Goal: Information Seeking & Learning: Learn about a topic

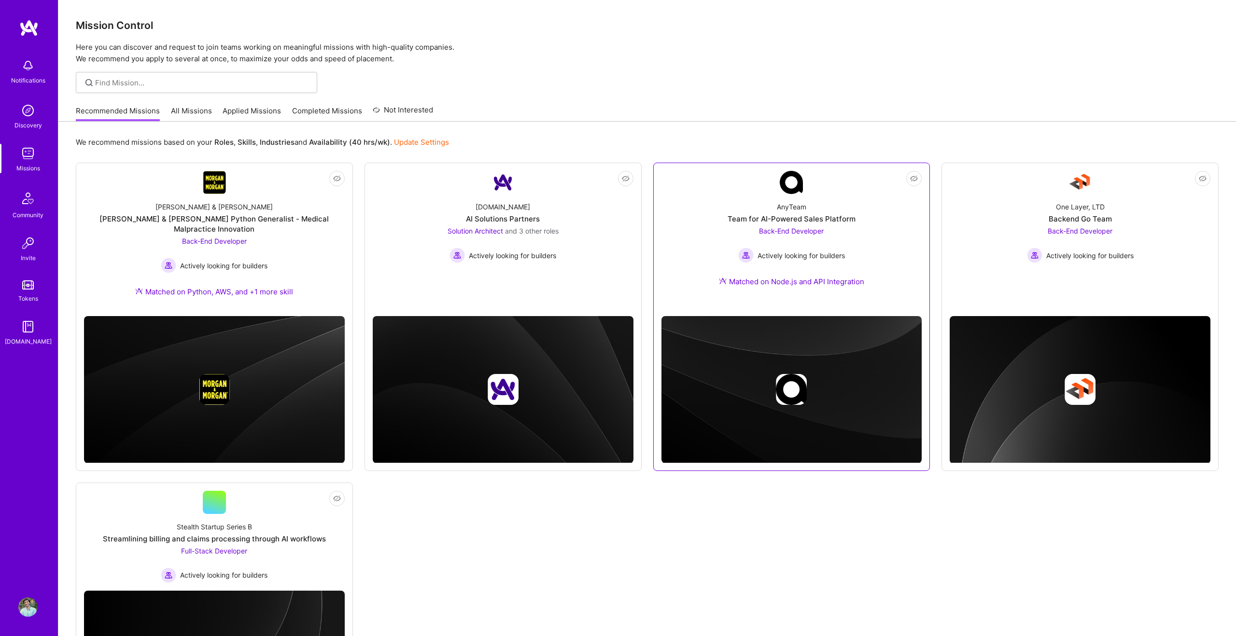
scroll to position [122, 0]
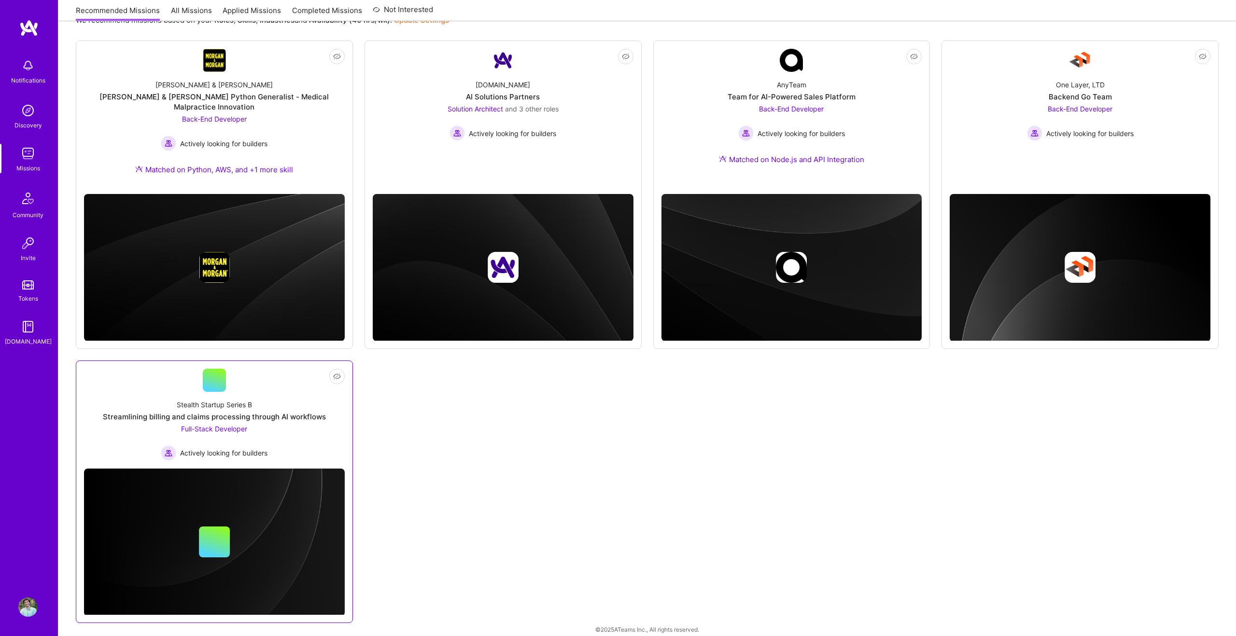
click at [281, 392] on div "Stealth Startup Series B Streamlining billing and claims processing through AI …" at bounding box center [214, 426] width 261 height 69
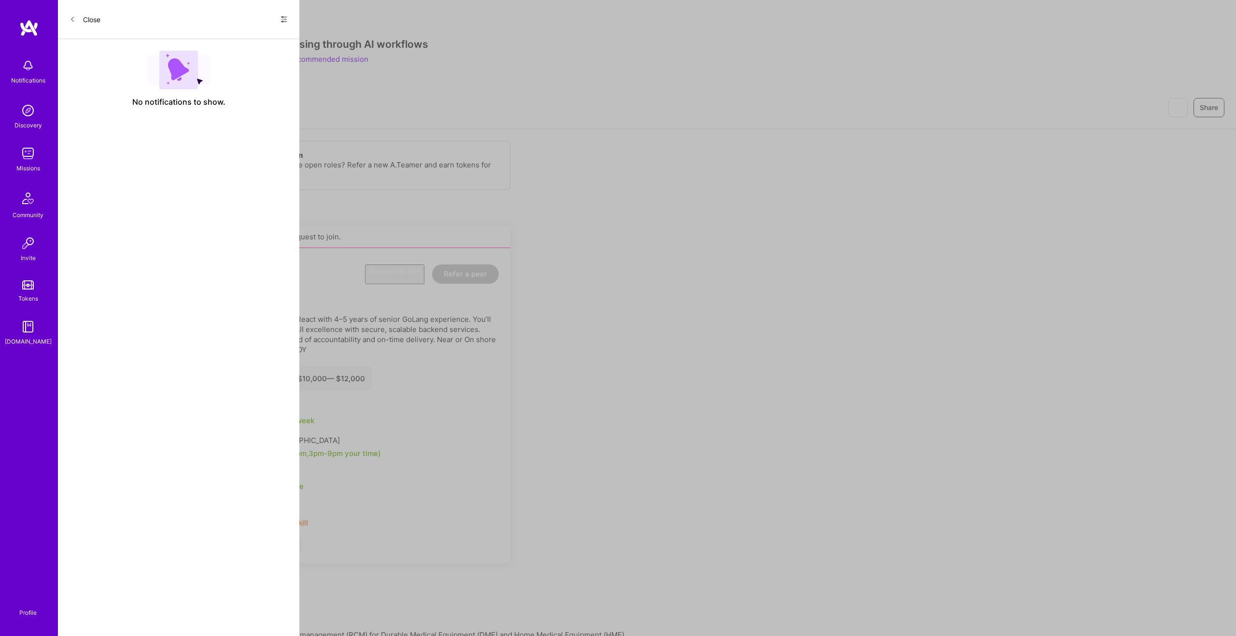
scroll to position [122, 0]
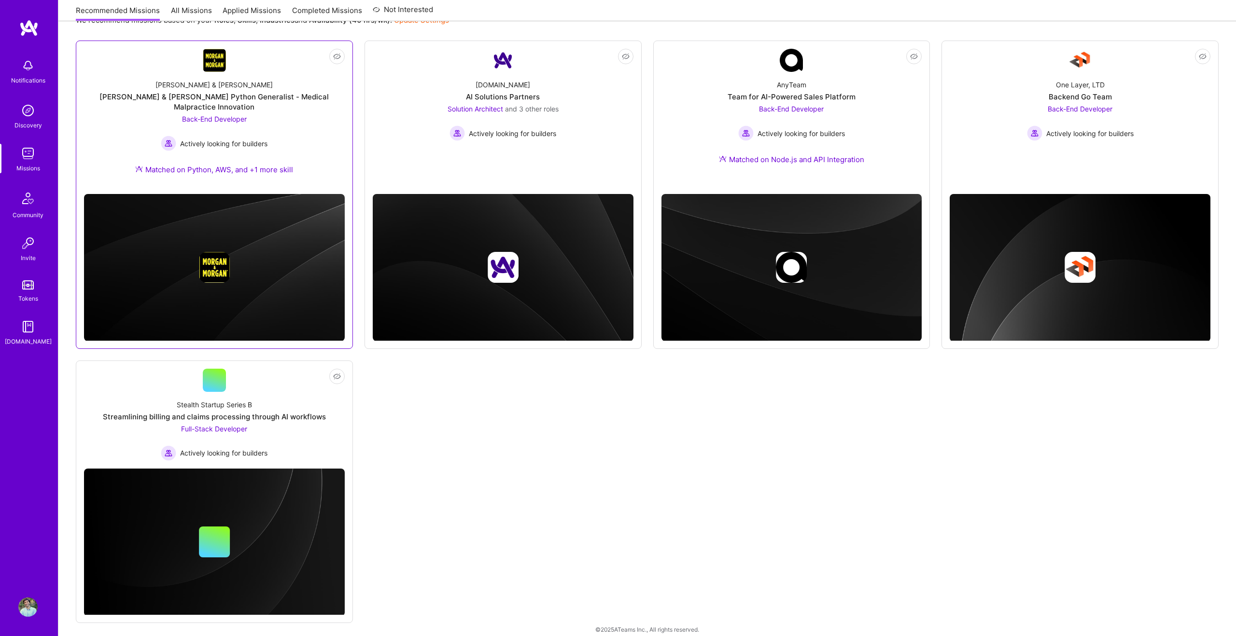
click at [266, 168] on div "[PERSON_NAME] & [PERSON_NAME] & [PERSON_NAME] Python Generalist - Medical Malpr…" at bounding box center [214, 129] width 261 height 114
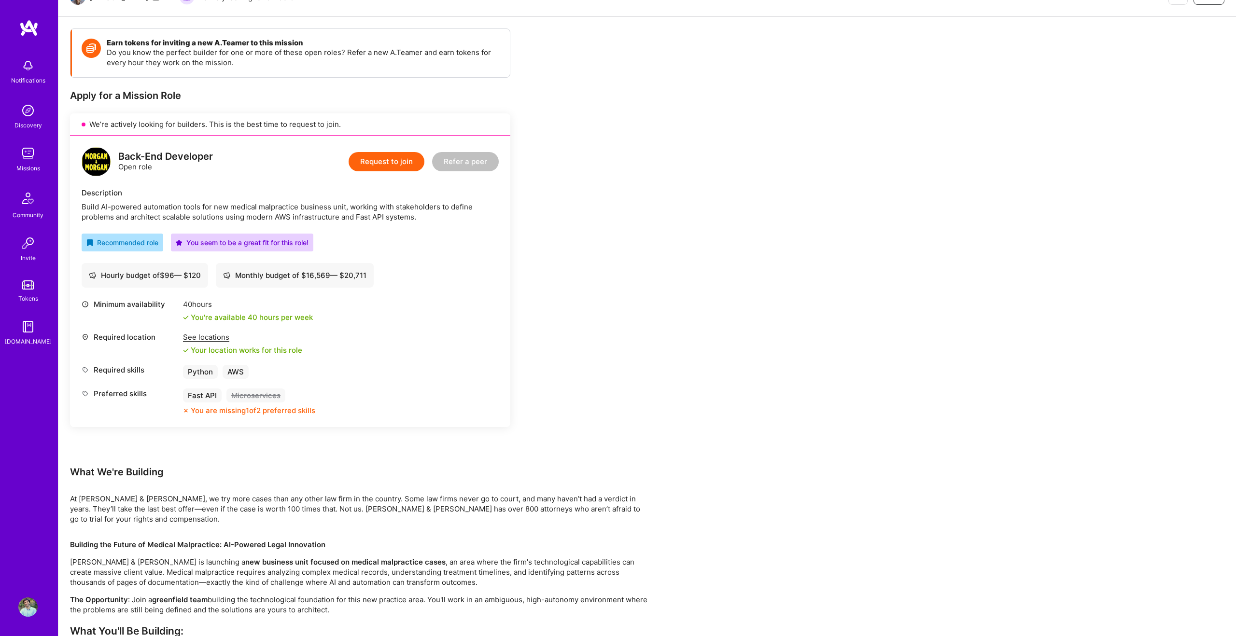
scroll to position [113, 0]
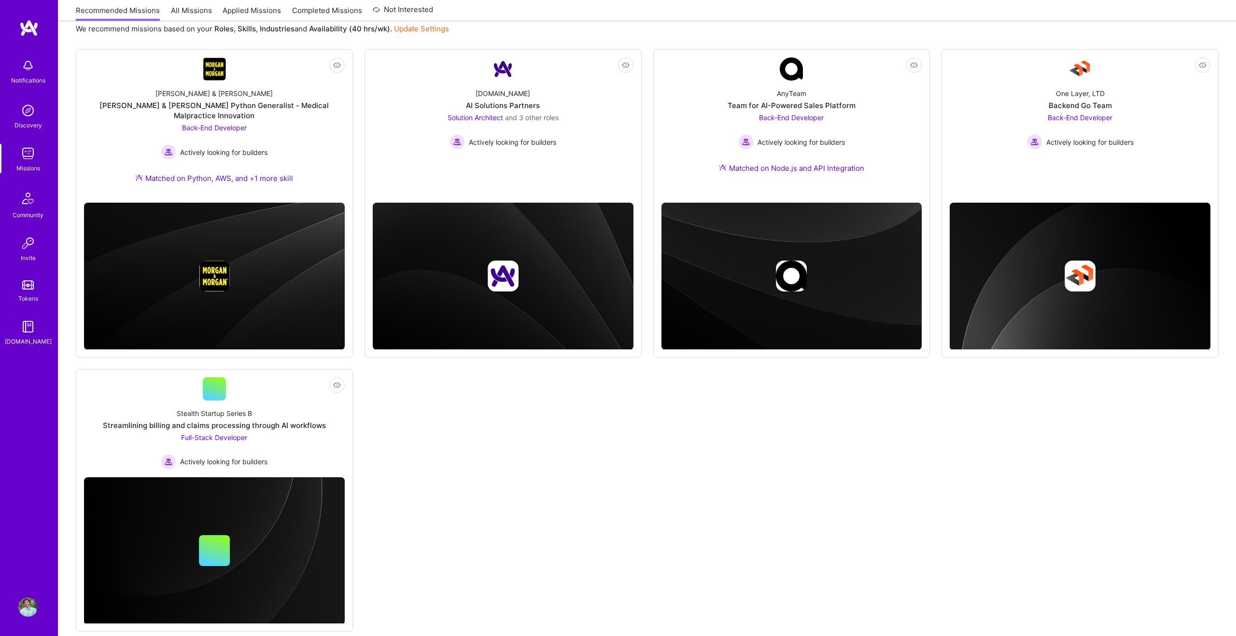
scroll to position [122, 0]
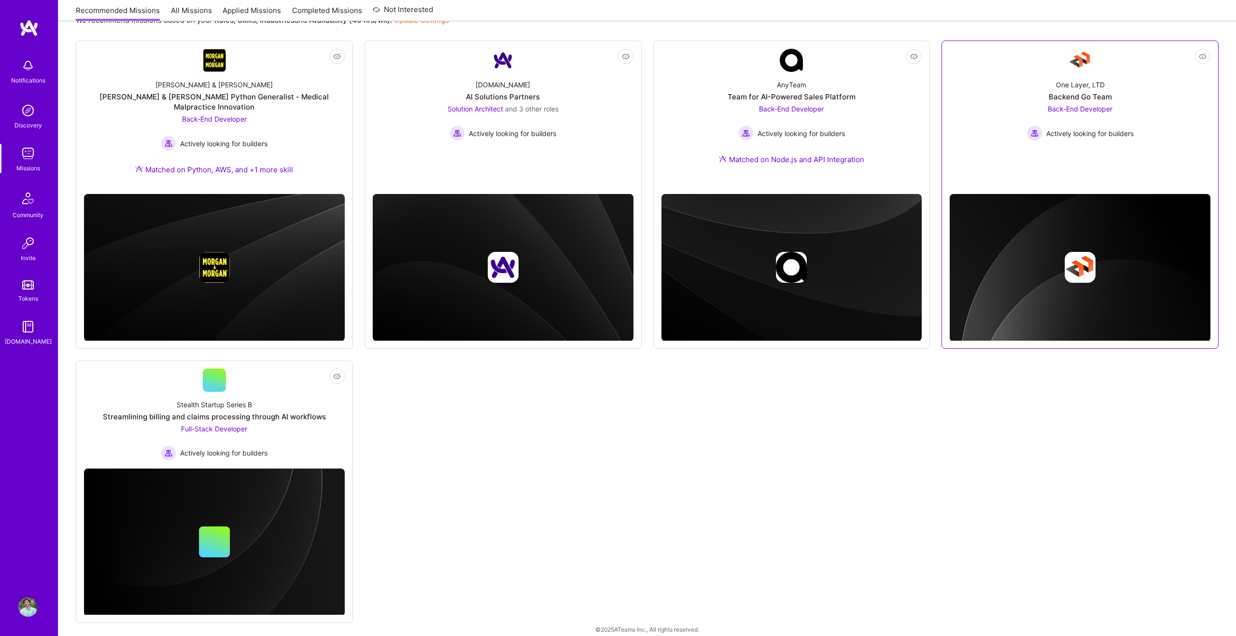
click at [1129, 94] on div "One Layer, LTD Backend Go Team Back-End Developer Actively looking for builders" at bounding box center [1080, 106] width 261 height 69
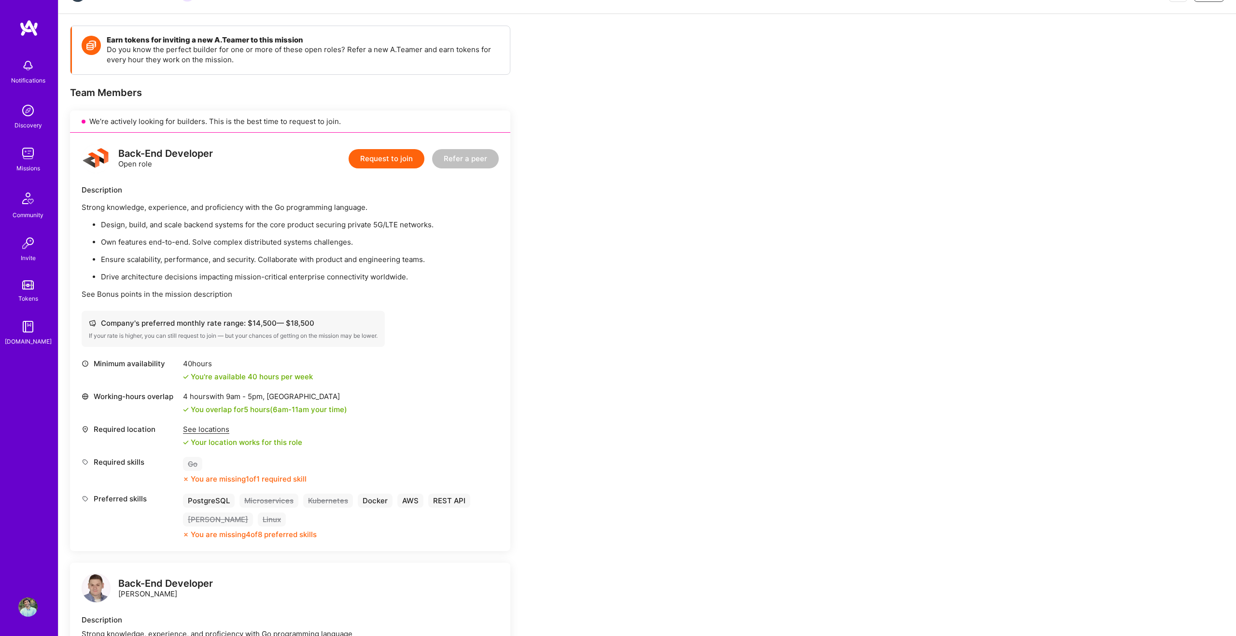
scroll to position [117, 0]
